Goal: Book appointment/travel/reservation

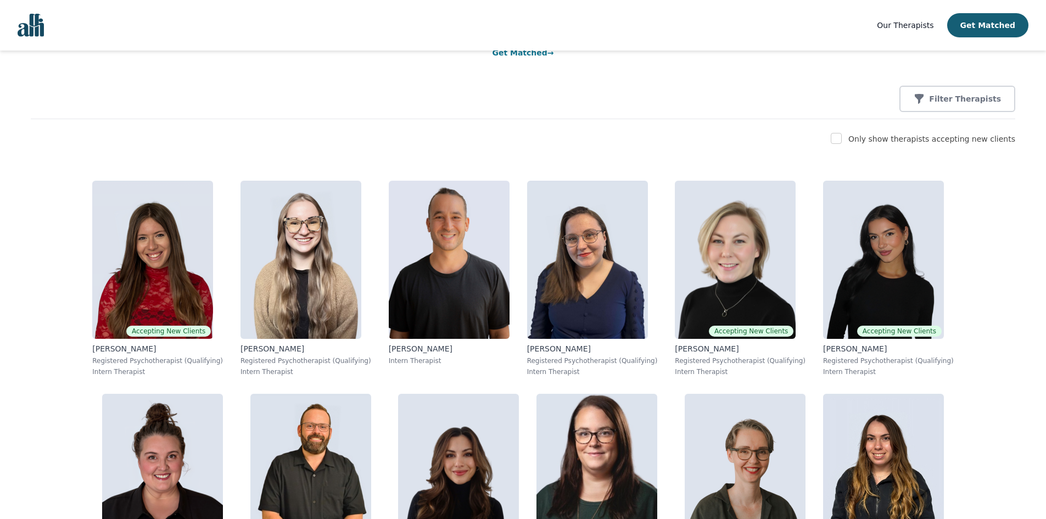
scroll to position [53, 0]
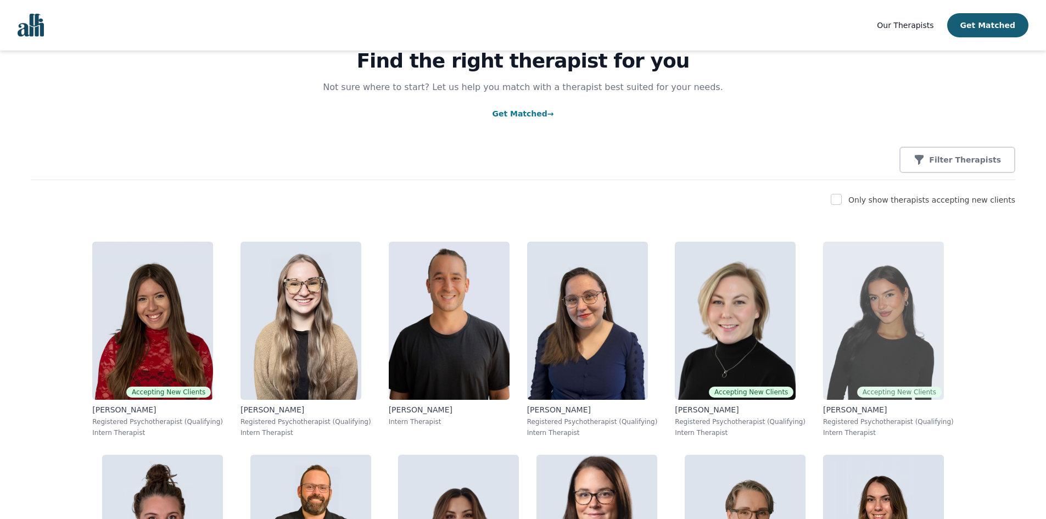
click at [823, 355] on img at bounding box center [883, 321] width 121 height 158
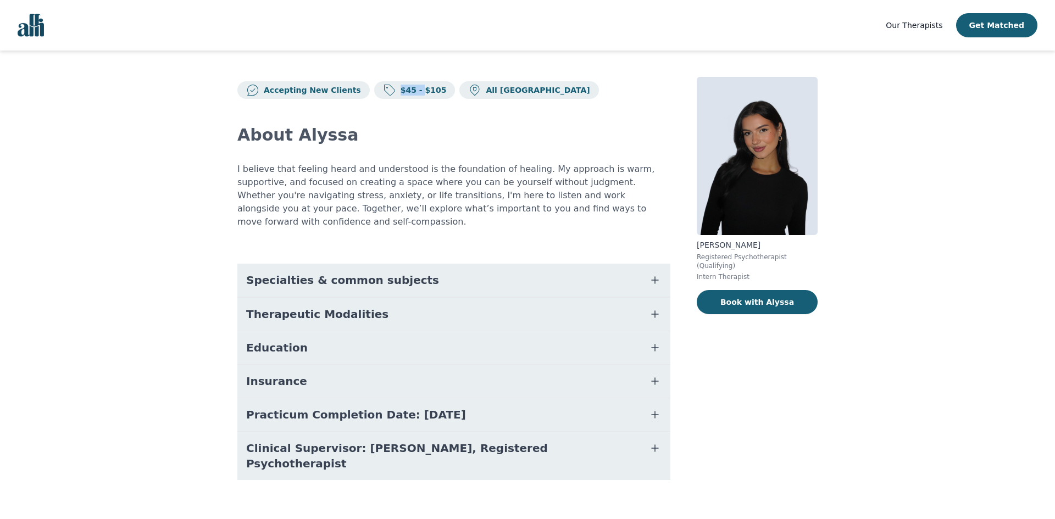
drag, startPoint x: 403, startPoint y: 91, endPoint x: 346, endPoint y: 65, distance: 62.2
click at [348, 78] on div "Accepting New Clients $45 - $105 All Canada" at bounding box center [453, 88] width 433 height 22
click at [353, 272] on span "Specialties & common subjects" at bounding box center [342, 279] width 193 height 15
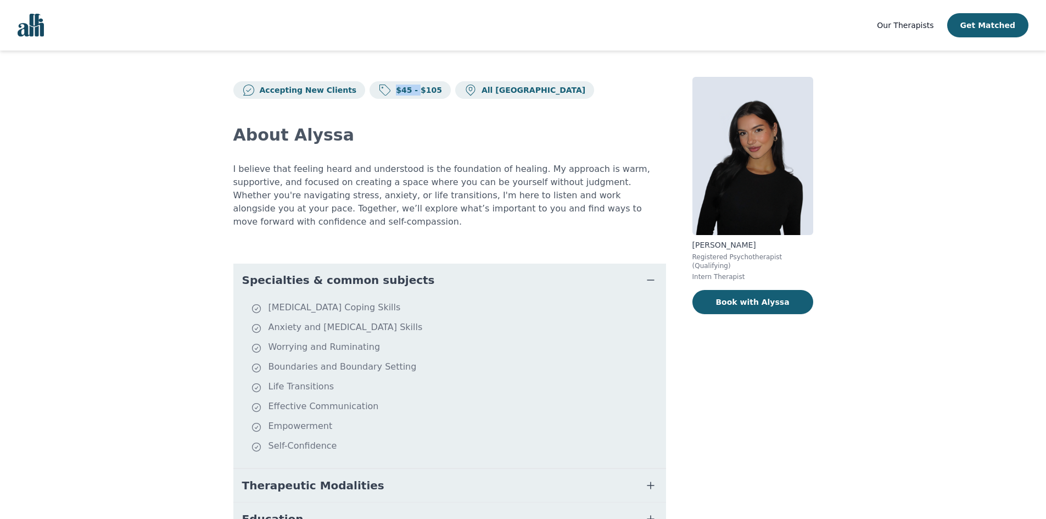
click at [353, 272] on span "Specialties & common subjects" at bounding box center [338, 279] width 193 height 15
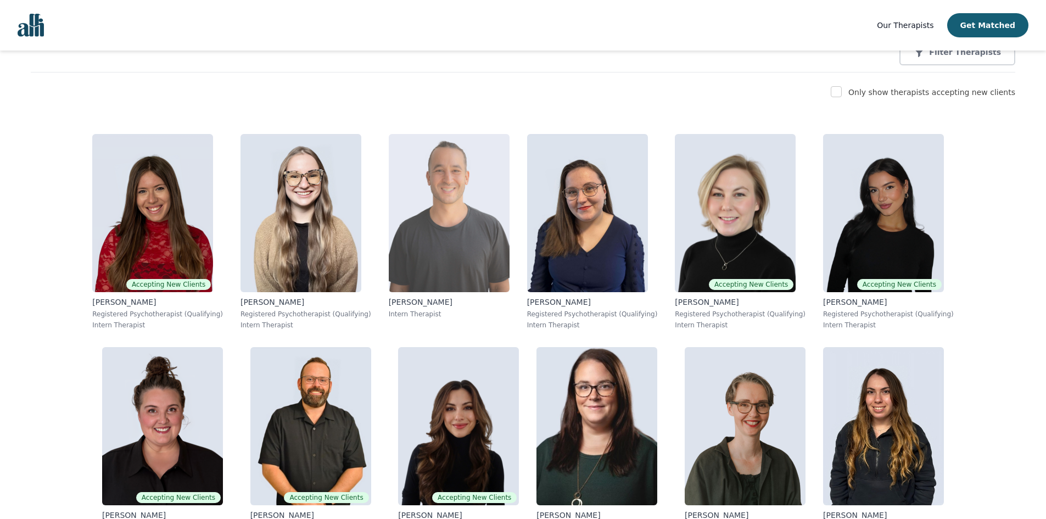
scroll to position [165, 0]
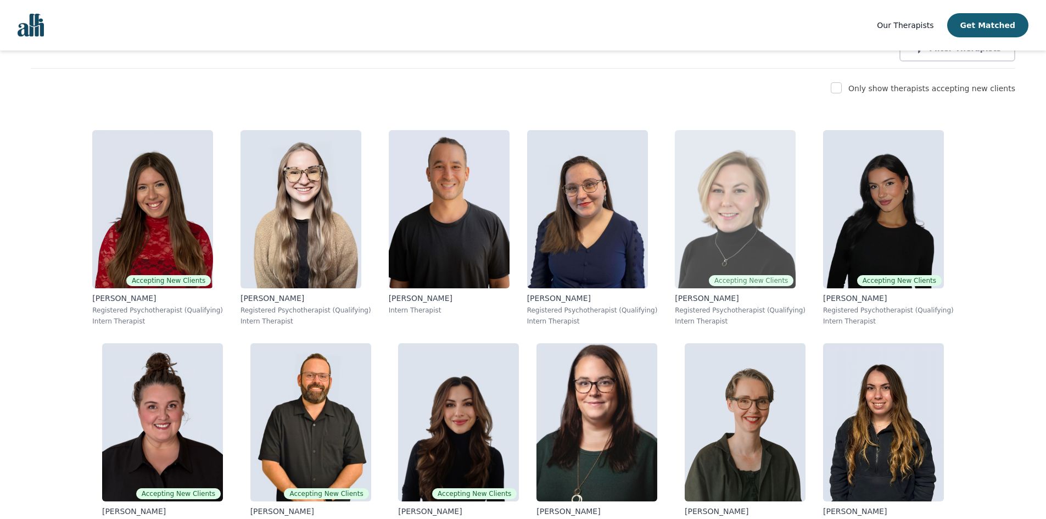
click at [675, 211] on img at bounding box center [735, 209] width 121 height 158
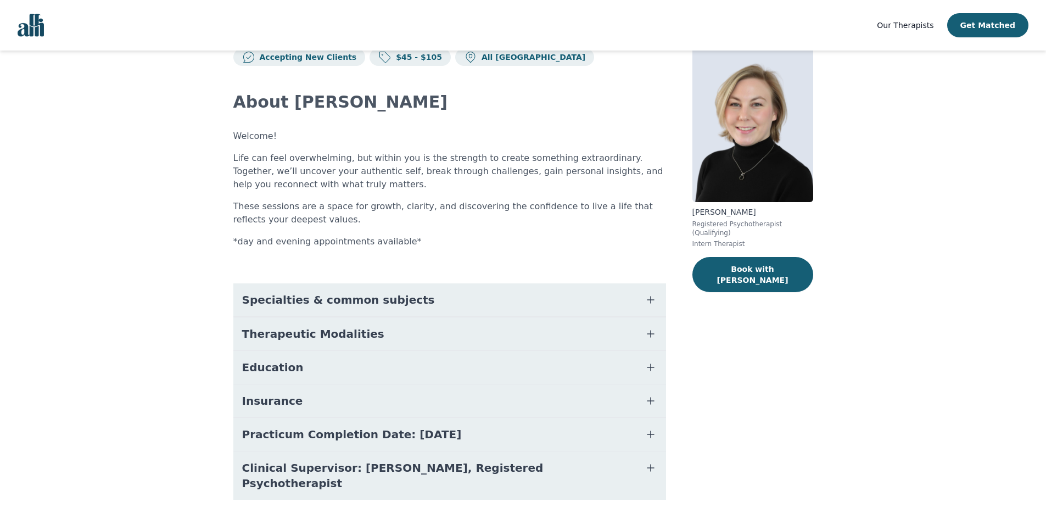
scroll to position [51, 0]
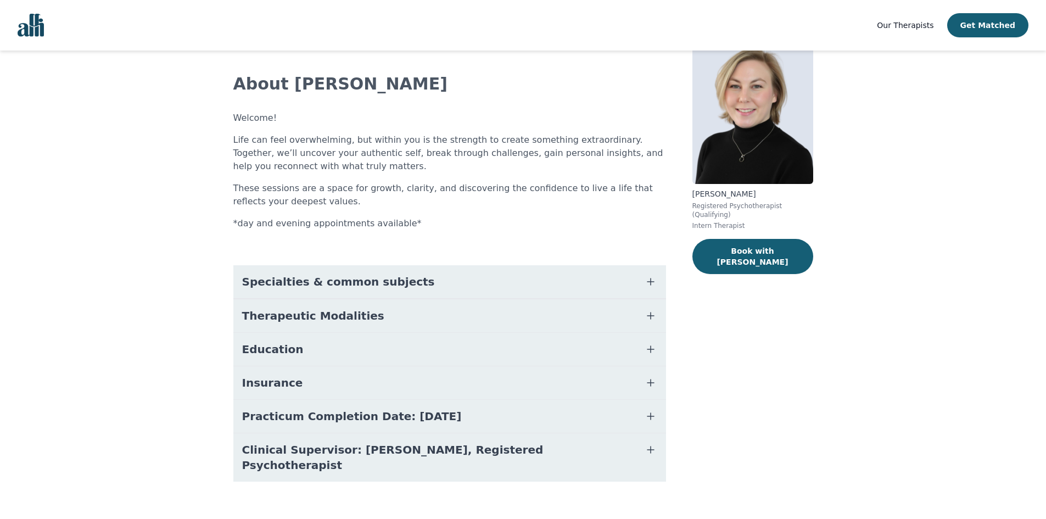
click at [475, 411] on button "Practicum Completion Date: [DATE]" at bounding box center [449, 416] width 433 height 33
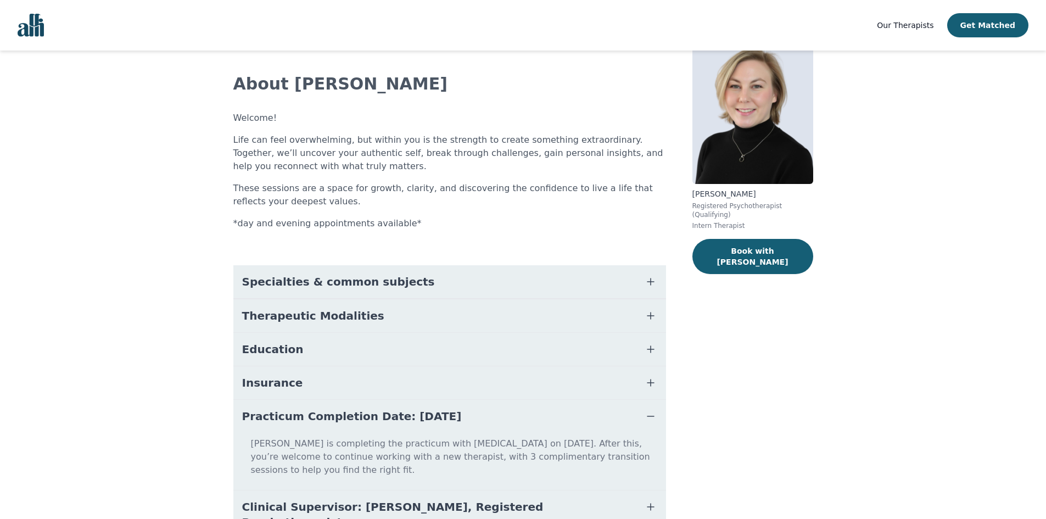
click at [501, 419] on button "Practicum Completion Date: [DATE]" at bounding box center [449, 416] width 433 height 33
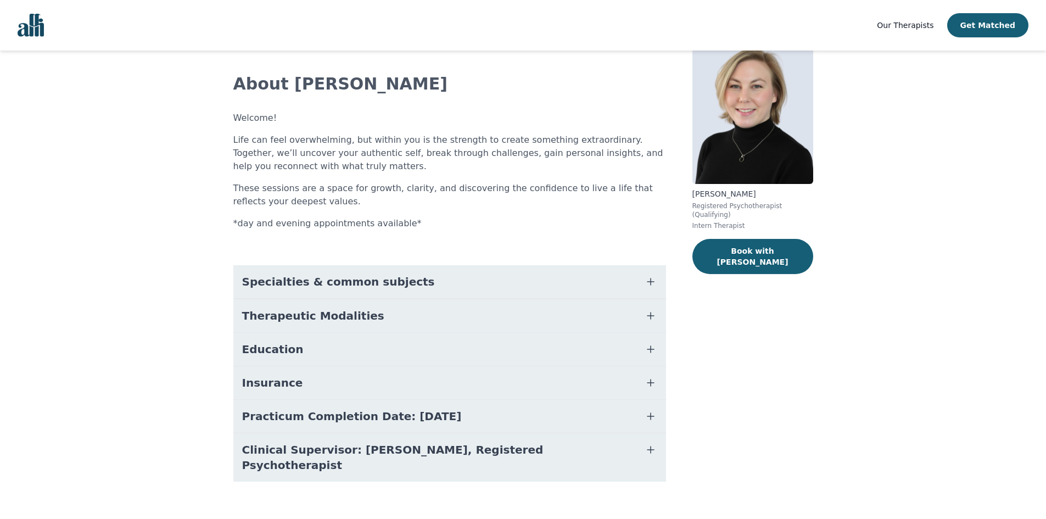
scroll to position [0, 0]
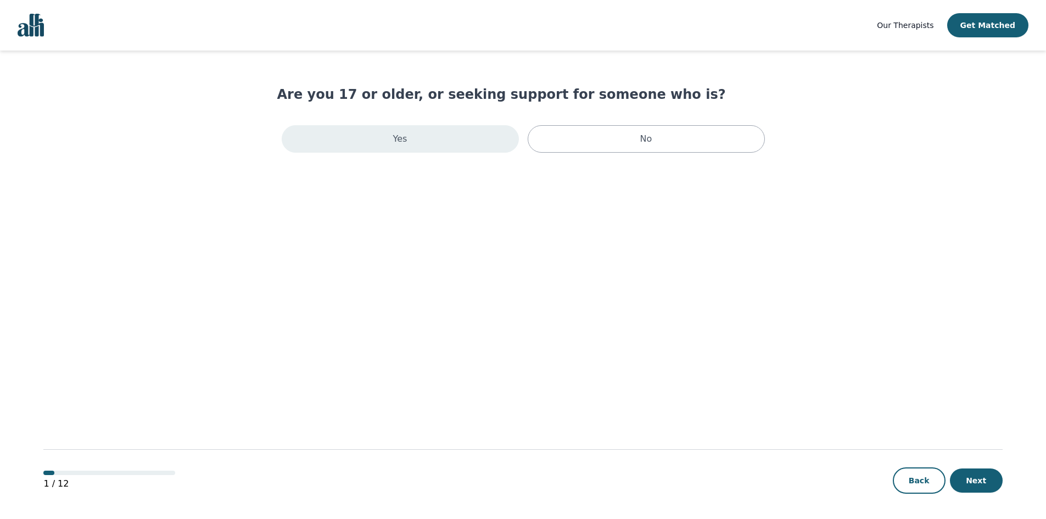
click at [423, 136] on div "Yes" at bounding box center [400, 138] width 237 height 27
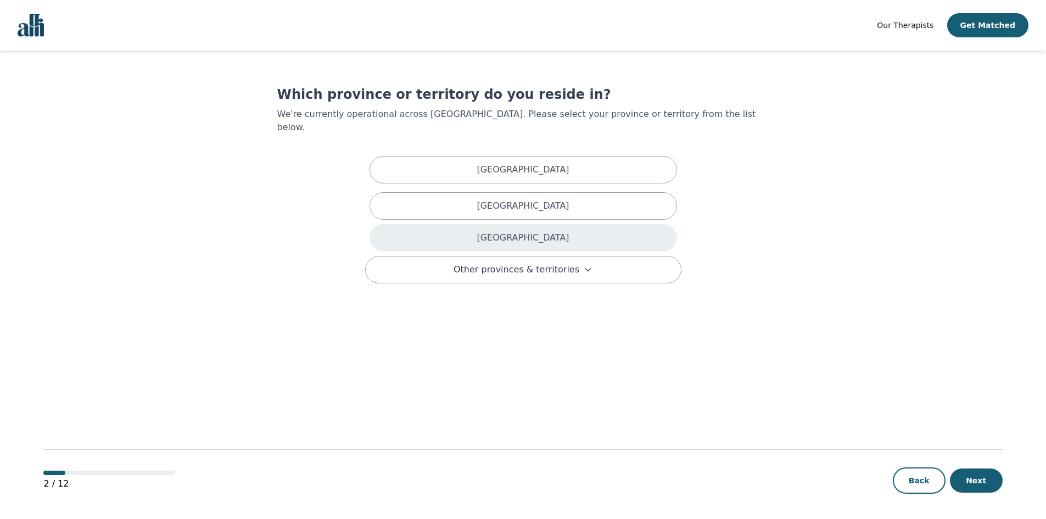
click at [567, 237] on div "[GEOGRAPHIC_DATA]" at bounding box center [524, 237] width 308 height 27
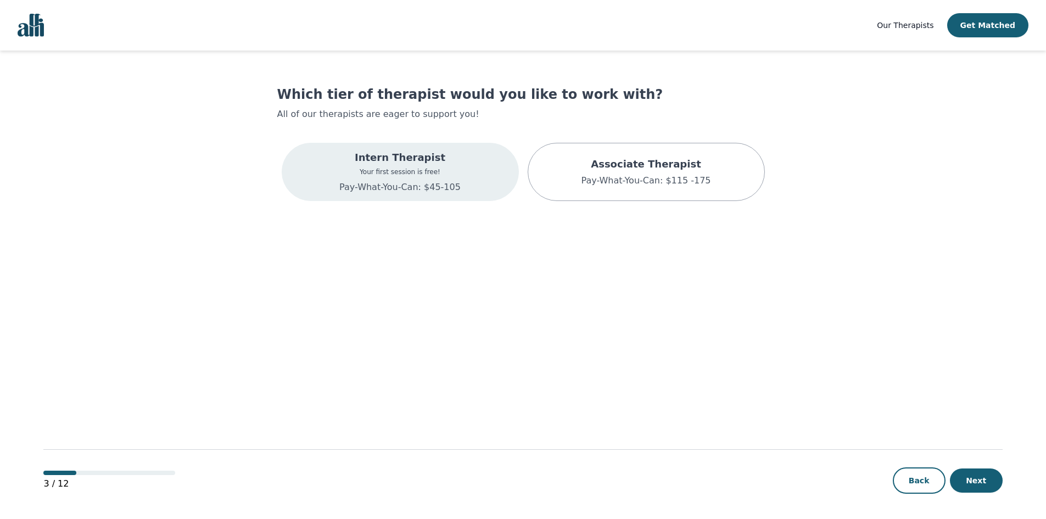
click at [374, 174] on p "Your first session is free!" at bounding box center [399, 172] width 121 height 9
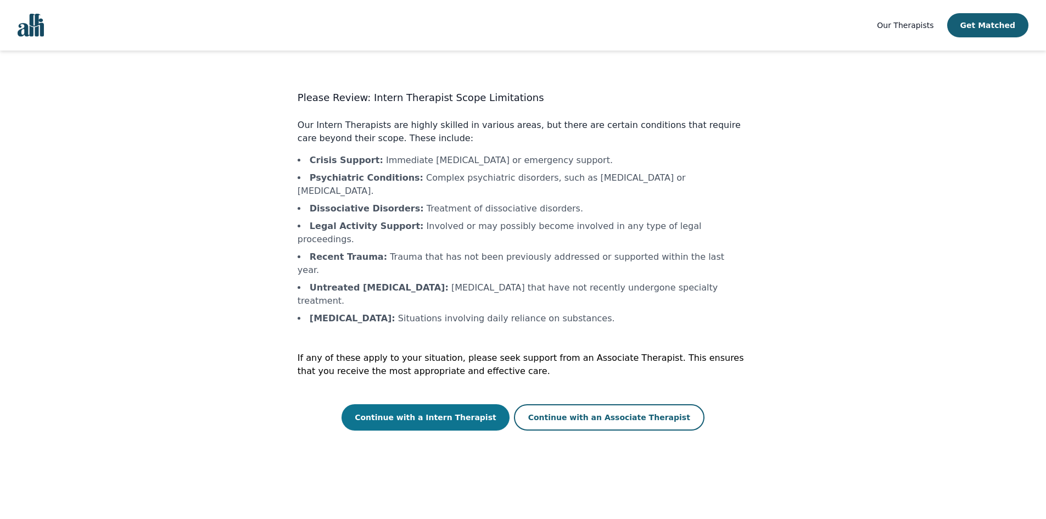
click at [454, 404] on button "Continue with a Intern Therapist" at bounding box center [426, 417] width 168 height 26
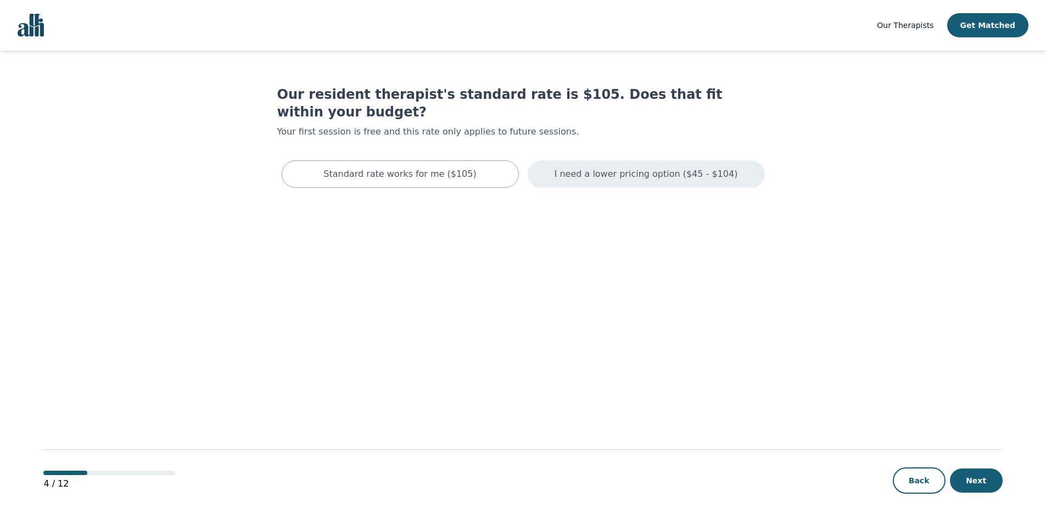
click at [705, 168] on p "I need a lower pricing option ($45 - $104)" at bounding box center [646, 174] width 183 height 13
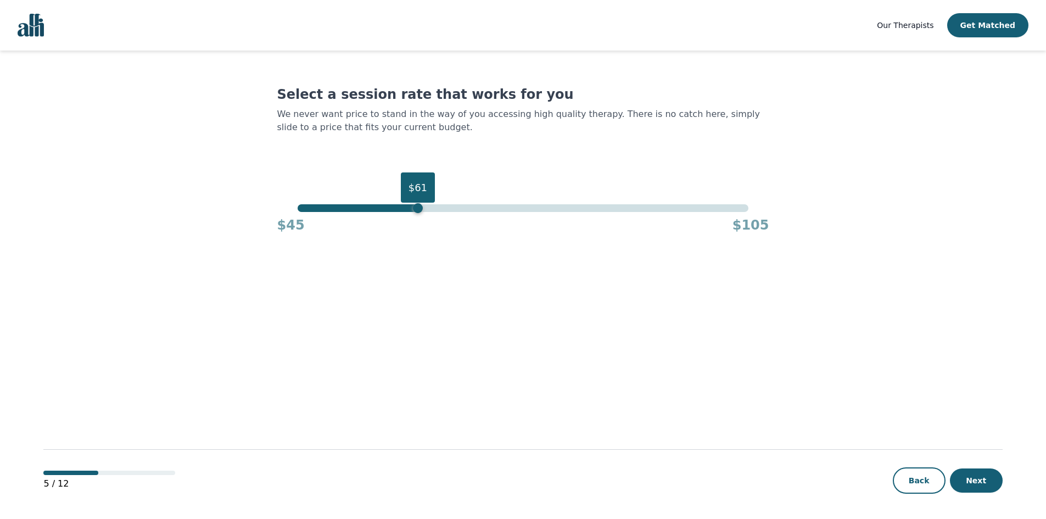
drag, startPoint x: 746, startPoint y: 212, endPoint x: 419, endPoint y: 219, distance: 328.0
click at [419, 219] on div "$61 $45 $105" at bounding box center [523, 219] width 492 height 30
click at [926, 486] on button "Back" at bounding box center [919, 480] width 53 height 26
